Goal: Transaction & Acquisition: Obtain resource

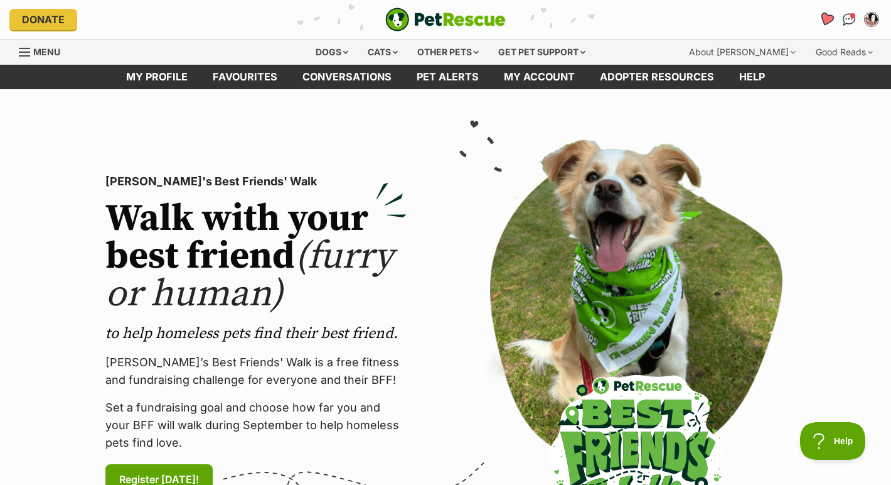
click at [825, 21] on icon "Favourites" at bounding box center [826, 19] width 15 height 14
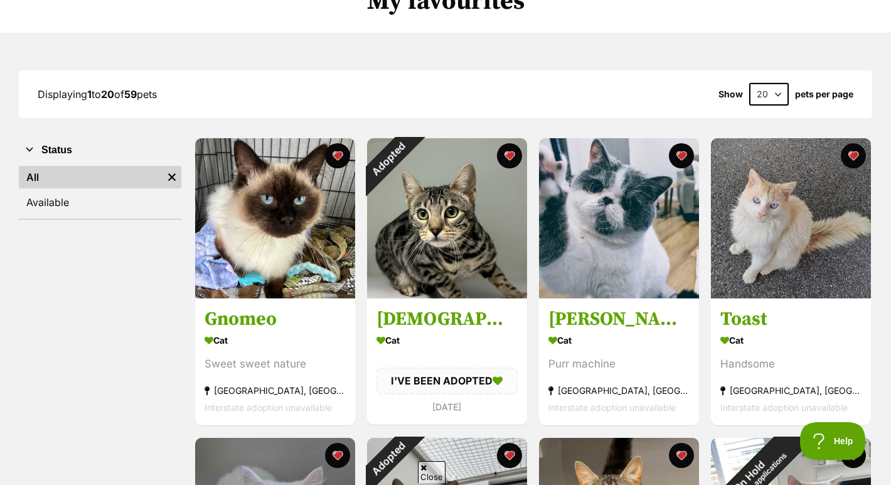
scroll to position [119, 0]
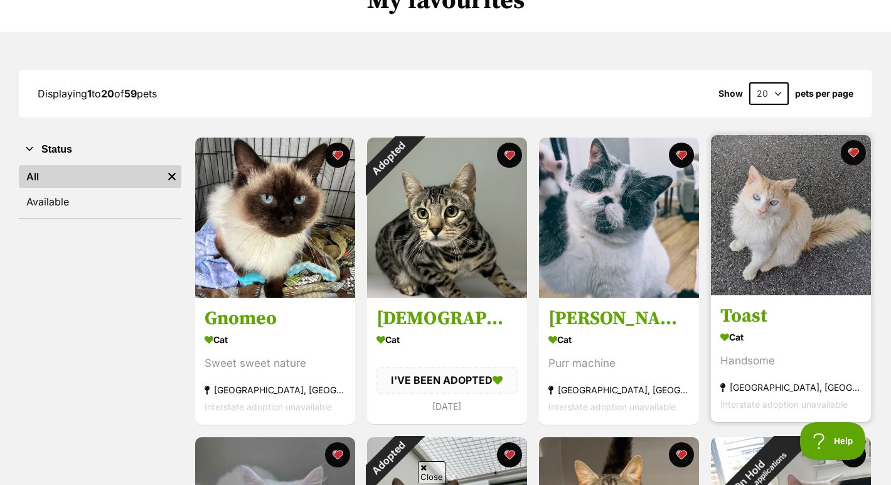
click at [781, 222] on img at bounding box center [791, 215] width 160 height 160
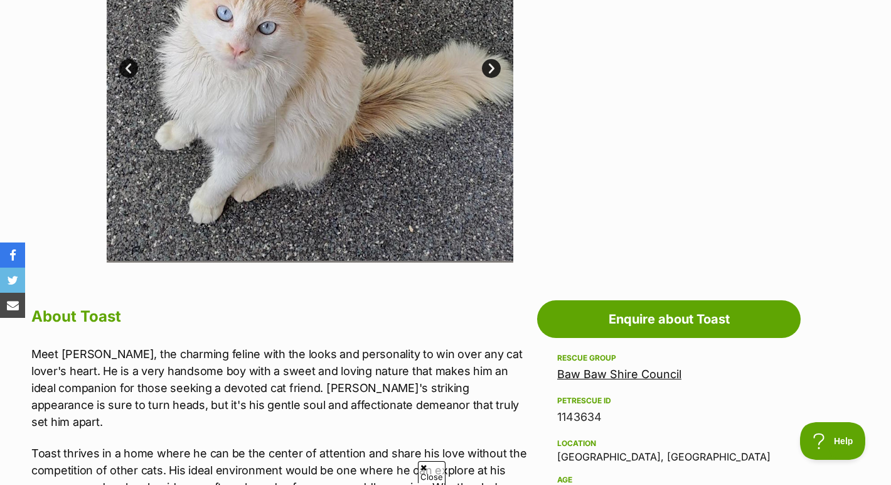
scroll to position [517, 0]
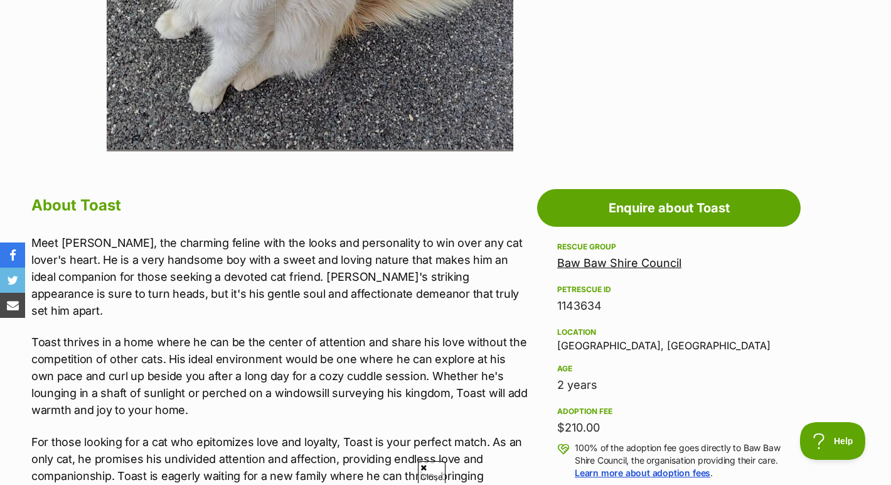
scroll to position [517, 0]
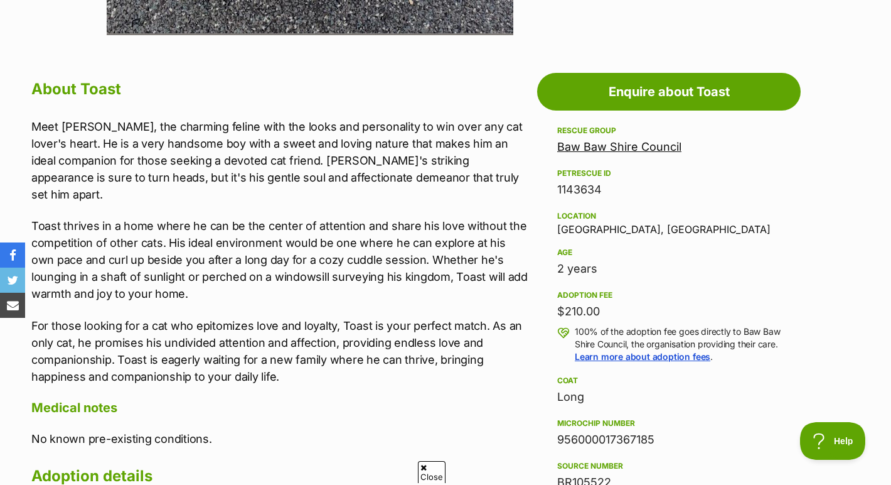
scroll to position [605, 0]
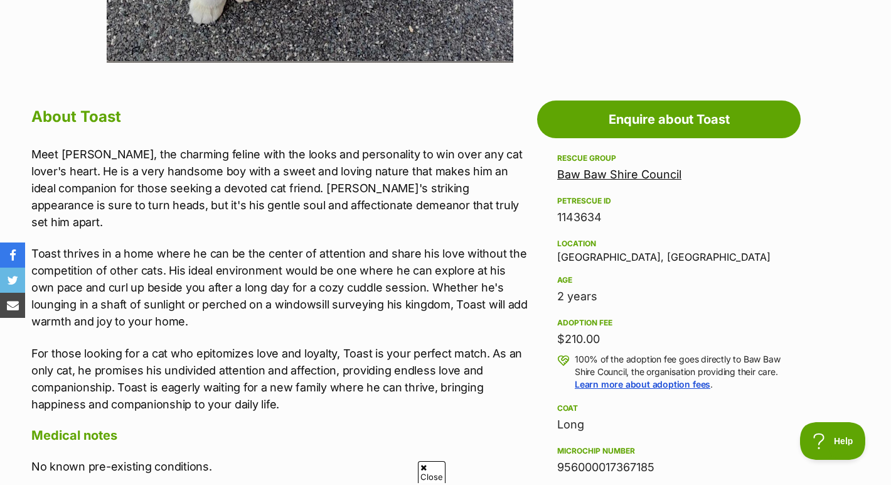
click at [632, 177] on link "Baw Baw Shire Council" at bounding box center [619, 174] width 124 height 13
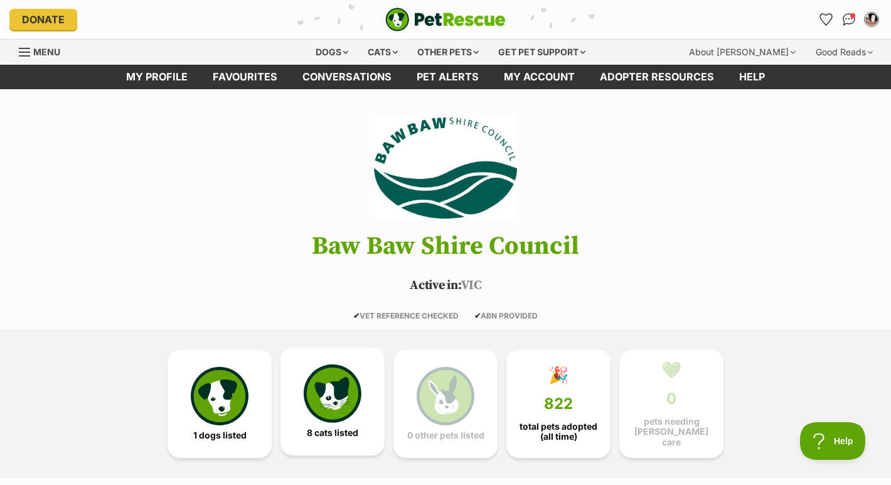
click at [347, 387] on img at bounding box center [333, 393] width 58 height 58
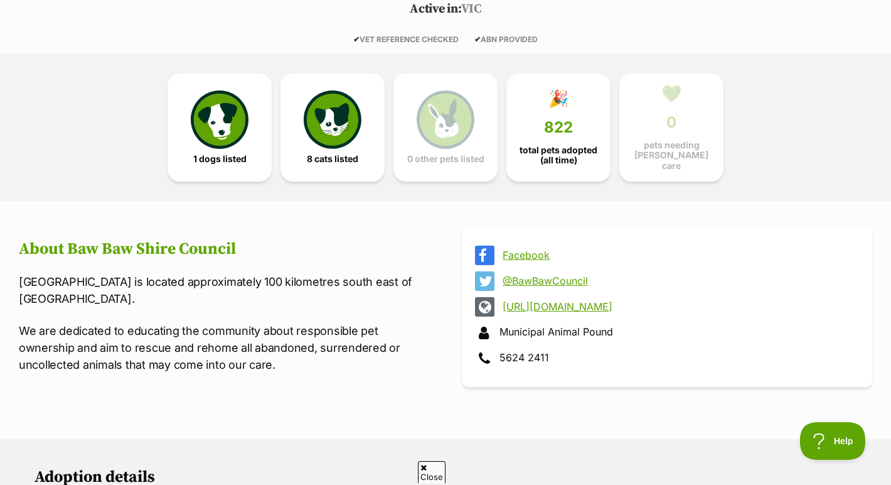
scroll to position [277, 0]
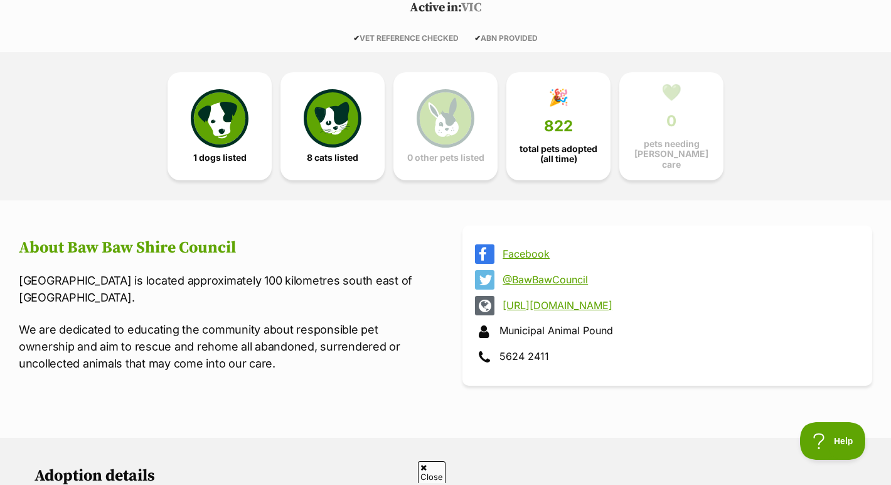
click at [544, 300] on link "[URL][DOMAIN_NAME]" at bounding box center [679, 304] width 352 height 11
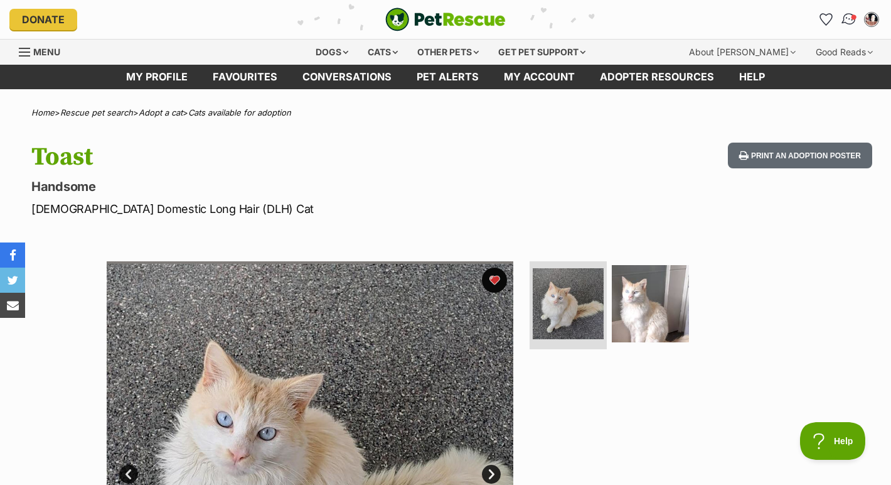
click at [853, 19] on img "Conversations" at bounding box center [849, 19] width 17 height 16
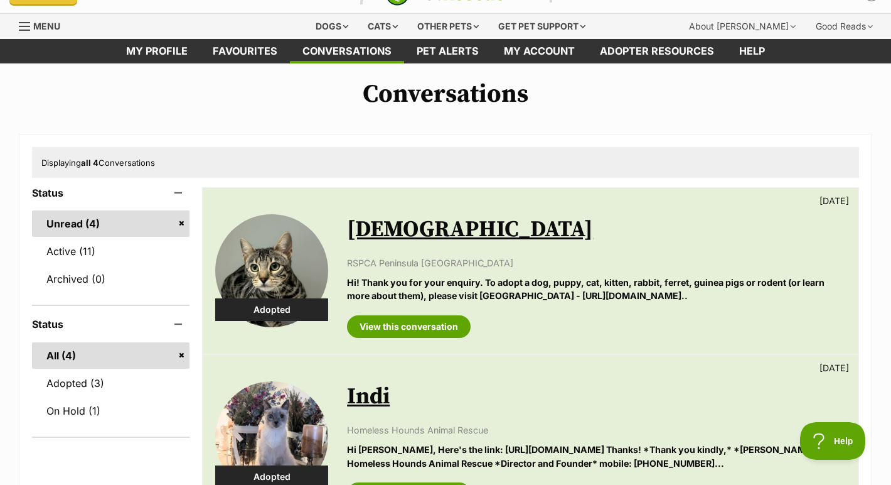
scroll to position [29, 0]
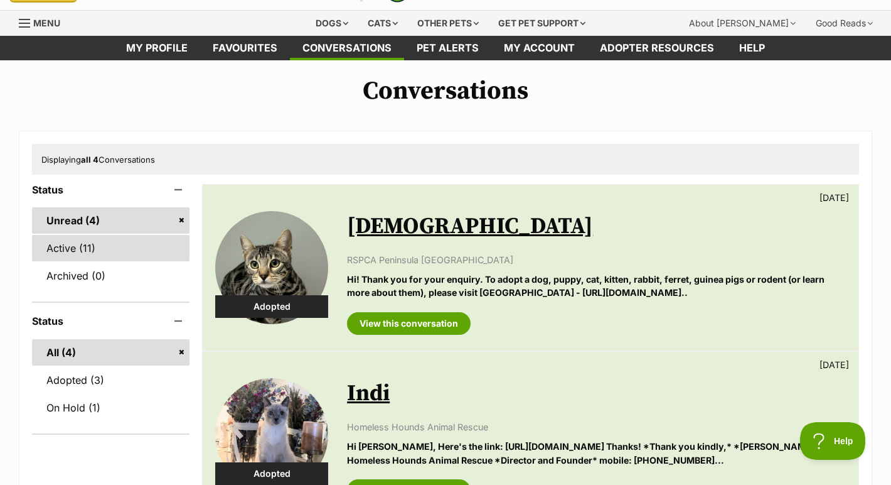
click at [143, 248] on link "Active (11)" at bounding box center [111, 248] width 158 height 26
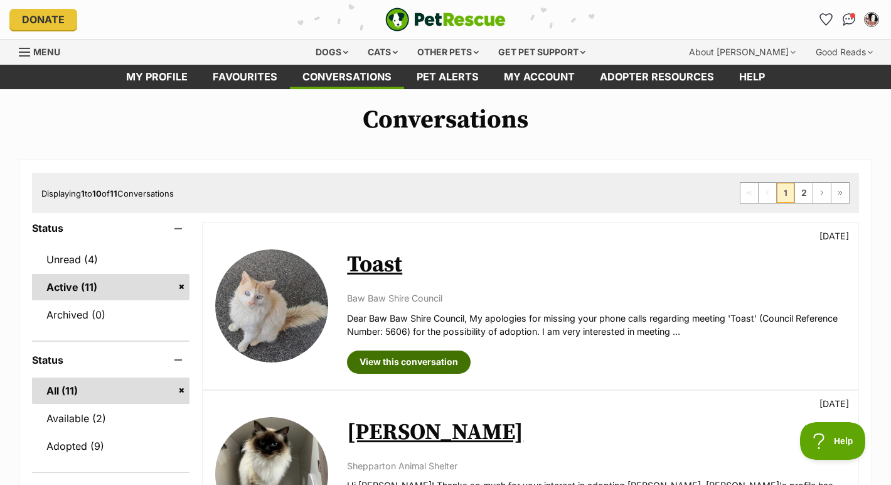
click at [442, 358] on link "View this conversation" at bounding box center [409, 361] width 124 height 23
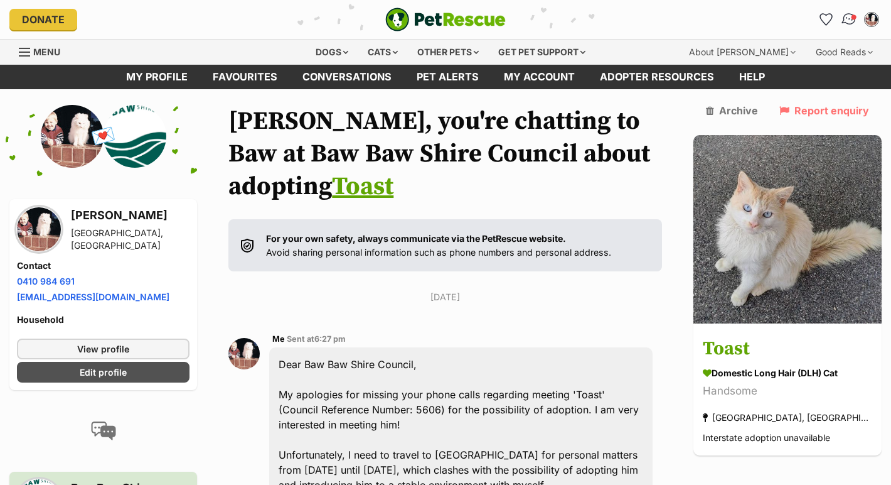
click at [852, 23] on img "Conversations" at bounding box center [849, 19] width 17 height 16
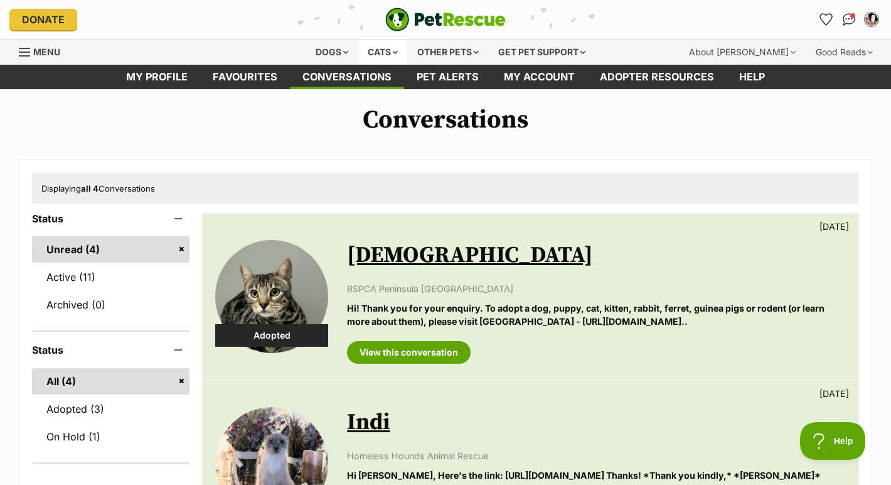
click at [376, 52] on div "Cats" at bounding box center [383, 52] width 48 height 25
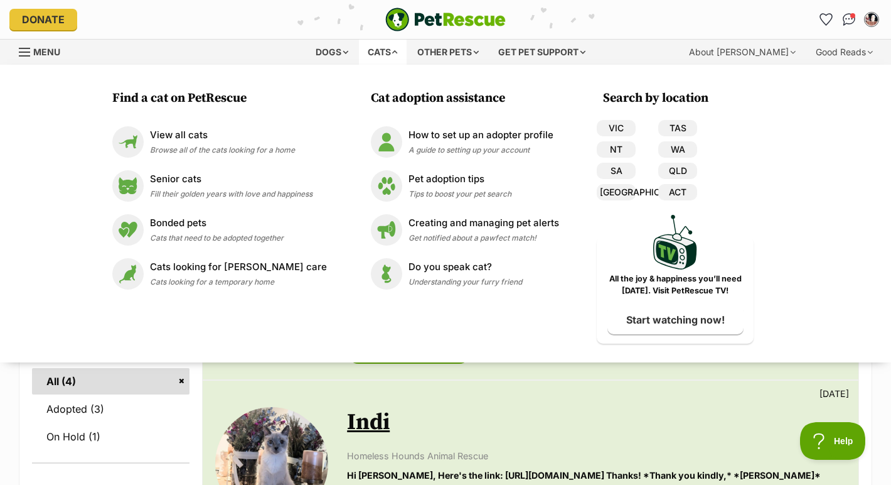
click at [621, 136] on div "VIC TAS NT WA SA QLD NSW ACT" at bounding box center [647, 162] width 100 height 85
click at [616, 129] on link "VIC" at bounding box center [616, 128] width 39 height 16
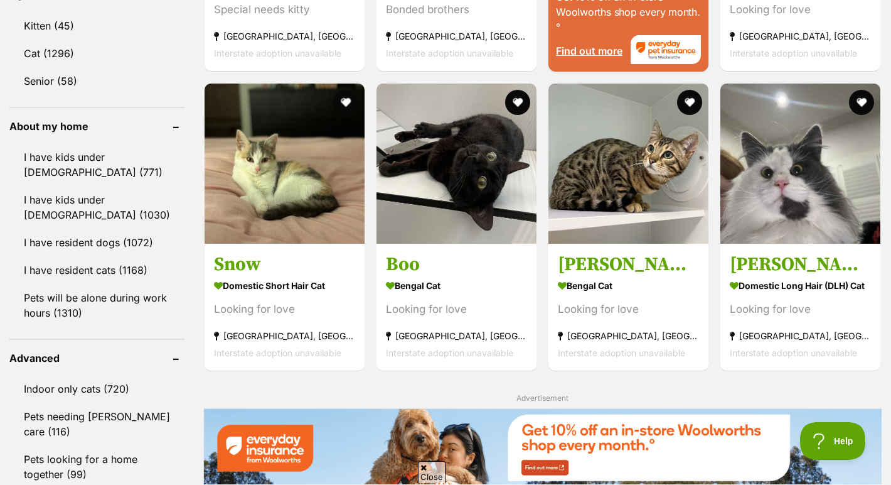
scroll to position [1347, 0]
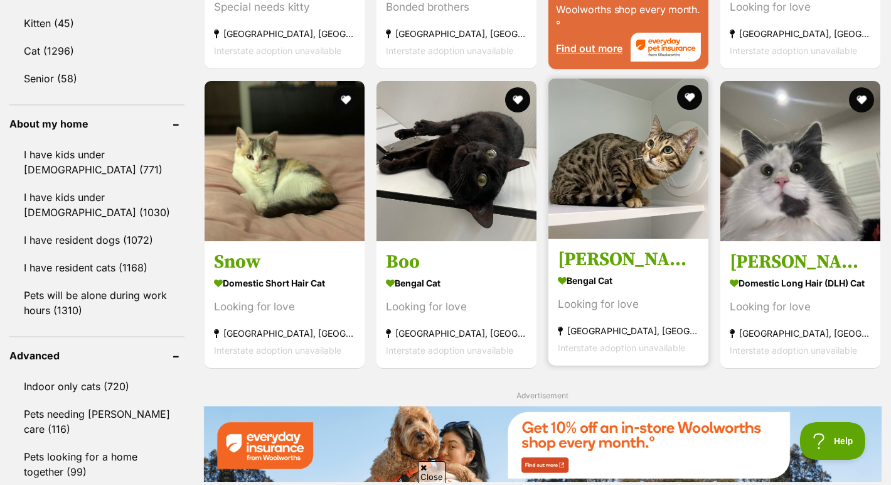
click at [630, 190] on img at bounding box center [629, 158] width 160 height 160
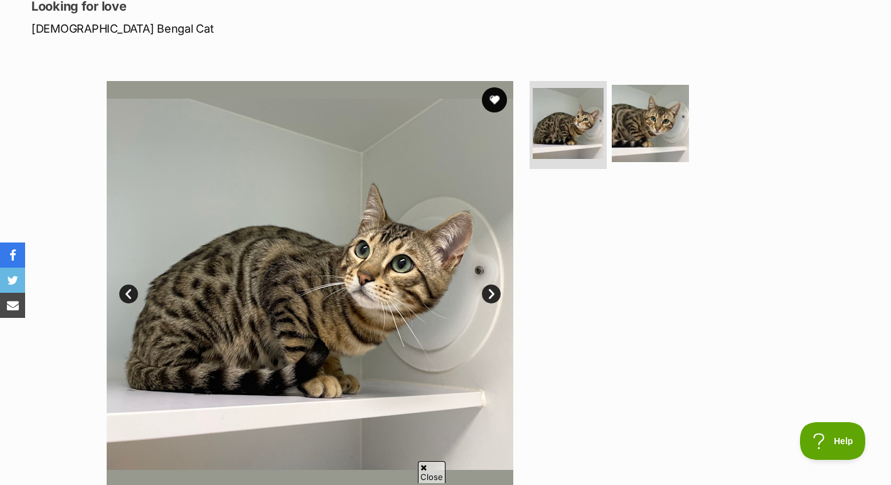
scroll to position [143, 0]
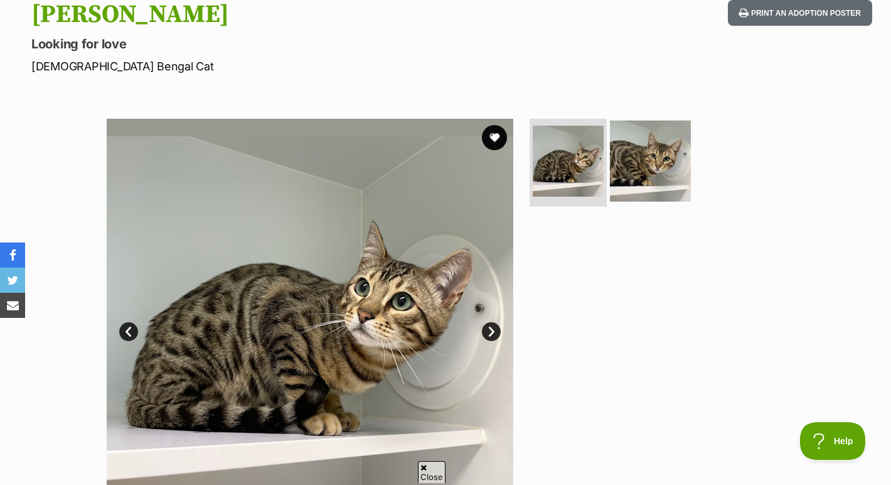
click at [655, 163] on img at bounding box center [650, 161] width 81 height 81
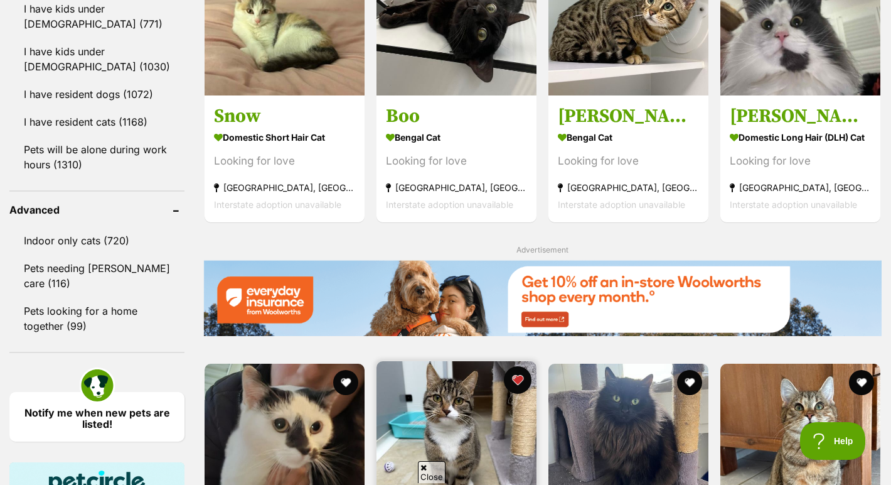
scroll to position [1593, 0]
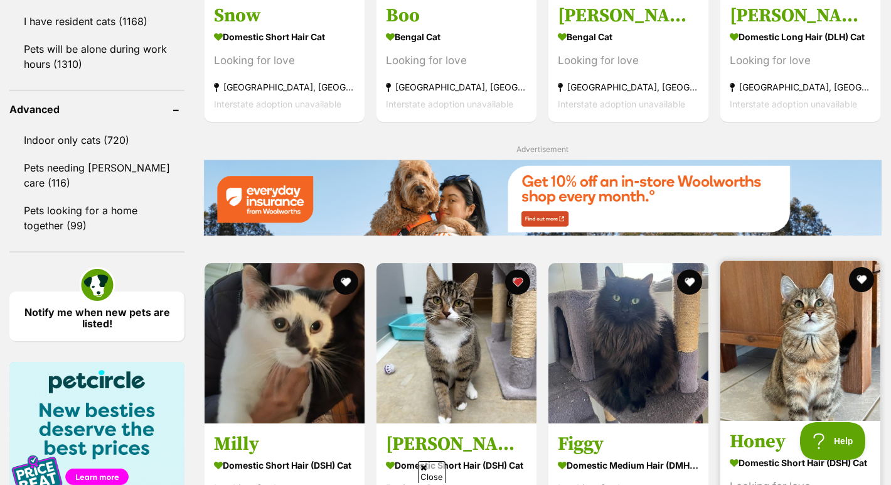
click at [822, 261] on img at bounding box center [801, 341] width 160 height 160
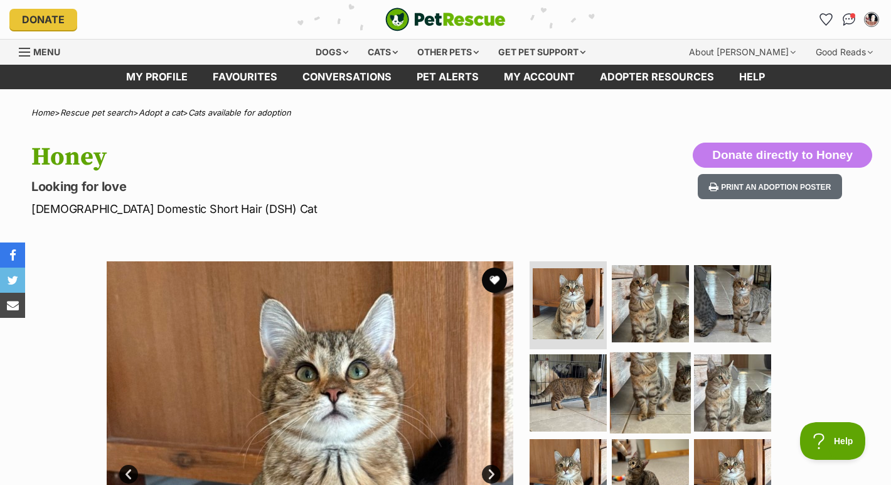
click at [664, 362] on img at bounding box center [650, 392] width 81 height 81
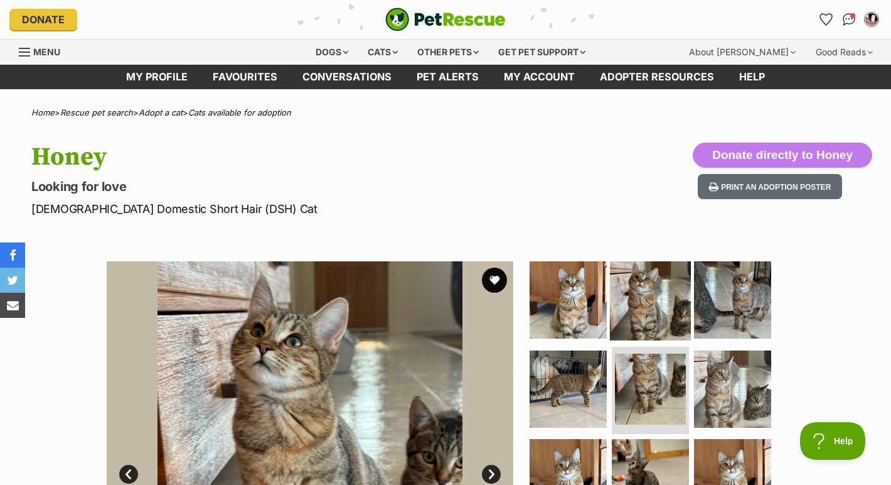
click at [667, 302] on img at bounding box center [650, 299] width 81 height 81
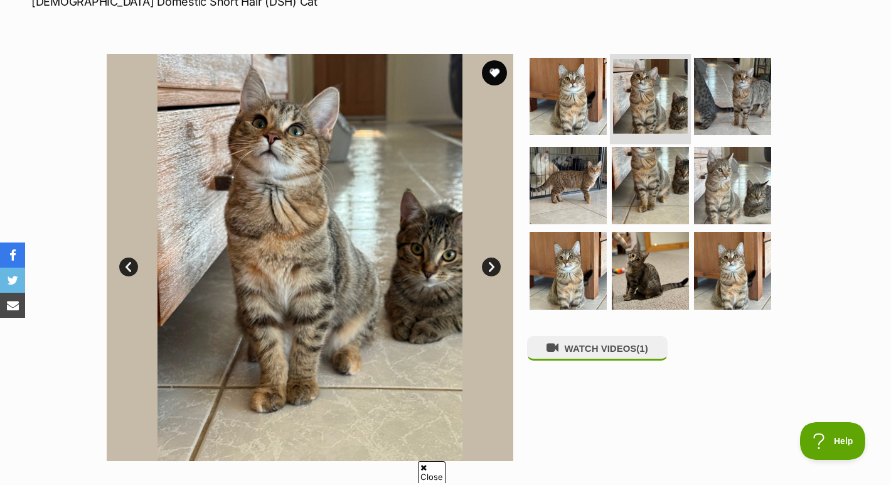
scroll to position [224, 0]
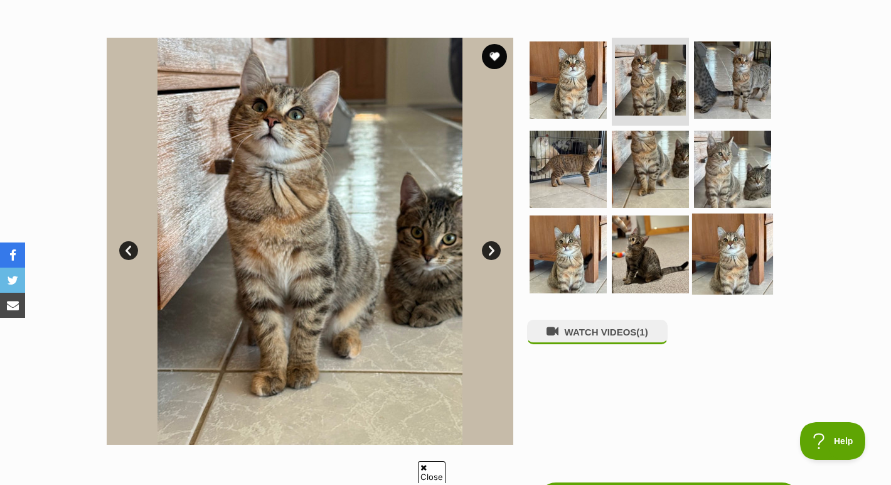
click at [726, 252] on img at bounding box center [732, 253] width 81 height 81
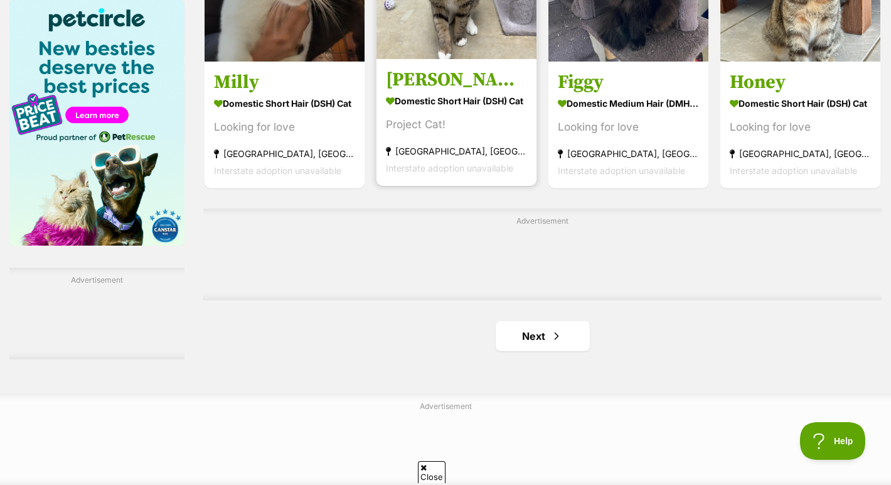
scroll to position [1969, 0]
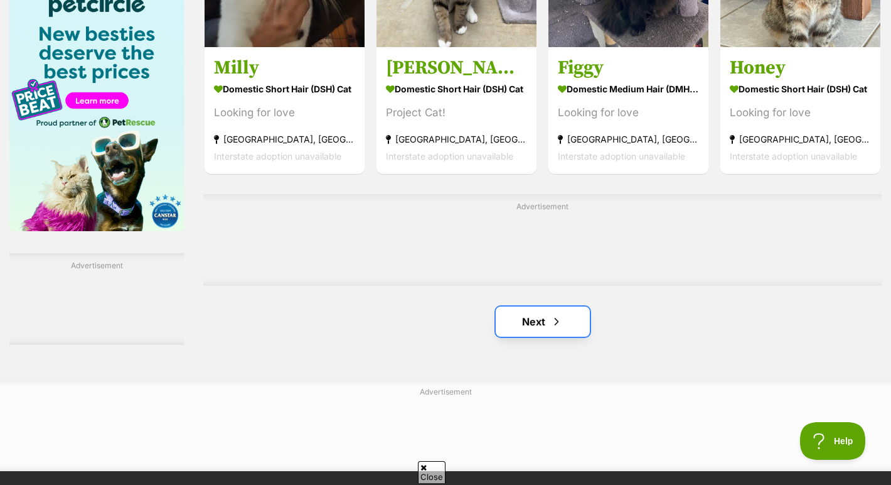
click at [556, 306] on link "Next" at bounding box center [543, 321] width 94 height 30
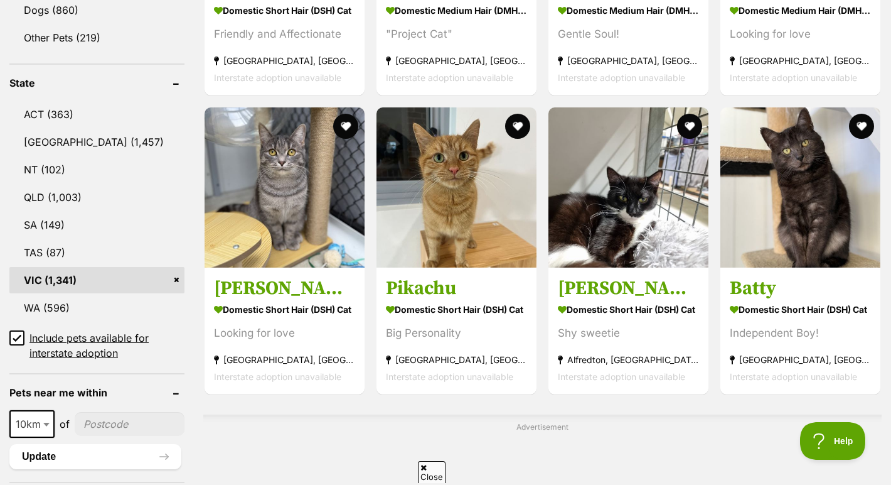
scroll to position [605, 0]
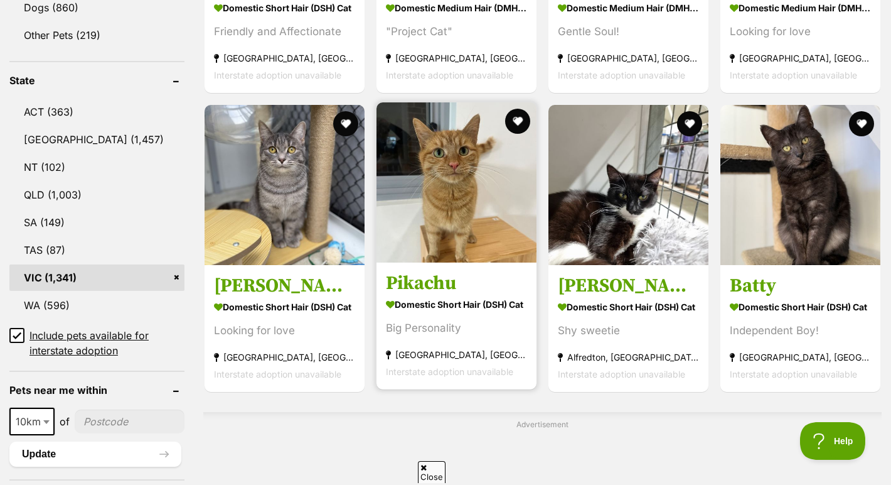
click at [451, 181] on img at bounding box center [457, 182] width 160 height 160
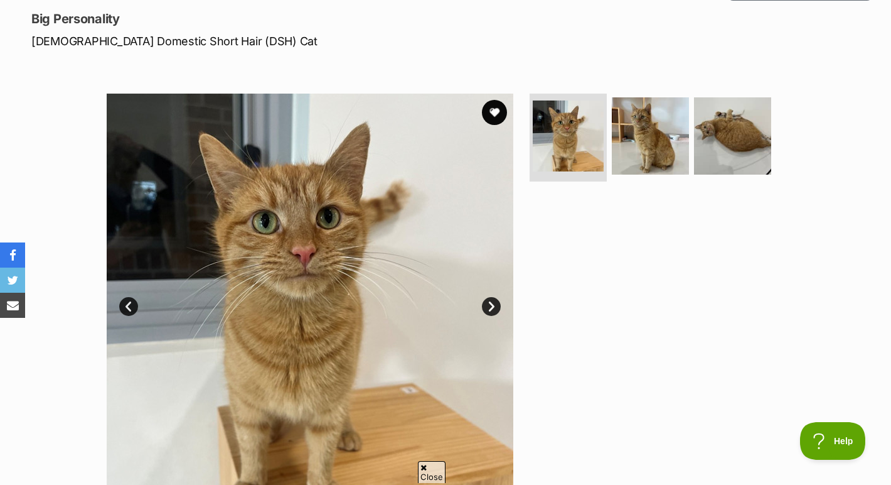
scroll to position [100, 0]
